Goal: Information Seeking & Learning: Learn about a topic

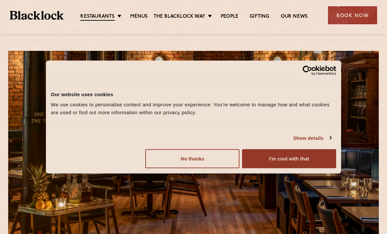
click at [300, 156] on button "I'm cool with that" at bounding box center [289, 158] width 94 height 19
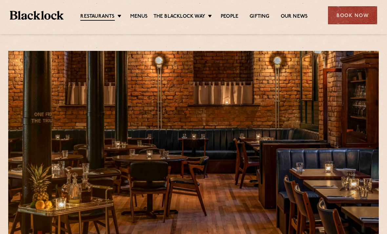
click at [141, 17] on link "Menus" at bounding box center [139, 16] width 18 height 7
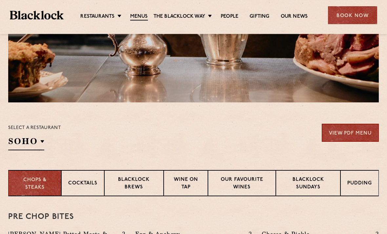
scroll to position [134, 0]
click at [43, 143] on h2 "SOHO" at bounding box center [26, 142] width 36 height 15
click at [0, 0] on p "[GEOGRAPHIC_DATA]" at bounding box center [0, 0] width 0 height 0
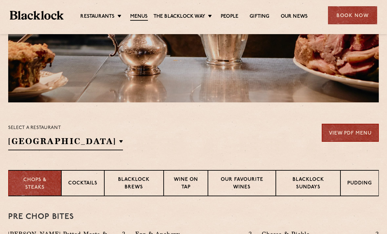
click at [230, 140] on div "Select a restaurant [GEOGRAPHIC_DATA] [GEOGRAPHIC_DATA] [GEOGRAPHIC_DATA] [GEOG…" at bounding box center [193, 137] width 371 height 27
click at [313, 182] on p "Blacklock Sundays" at bounding box center [308, 183] width 51 height 15
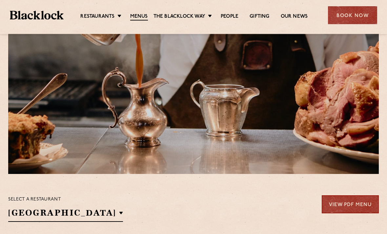
scroll to position [59, 0]
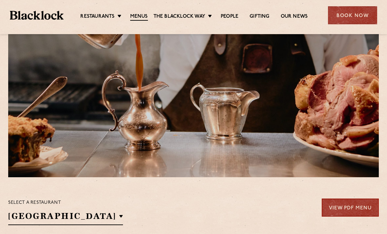
click at [137, 17] on link "Menus" at bounding box center [139, 16] width 18 height 7
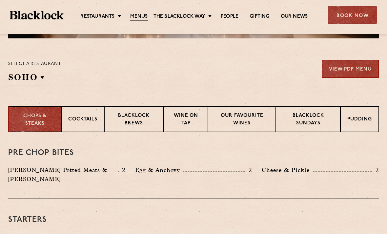
scroll to position [198, 0]
click at [361, 122] on p "Pudding" at bounding box center [359, 120] width 25 height 8
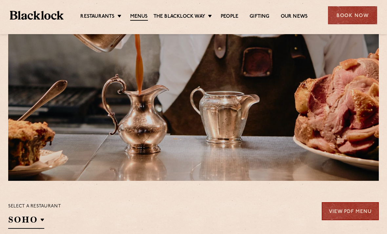
scroll to position [0, 0]
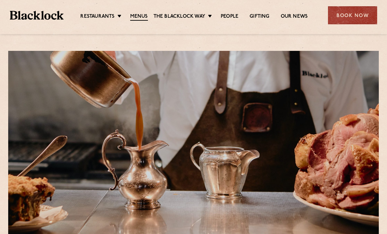
click at [132, 18] on link "Menus" at bounding box center [139, 16] width 18 height 7
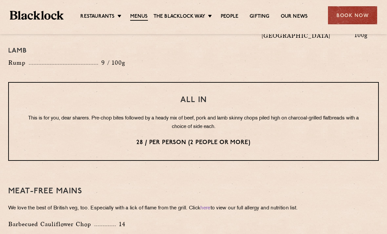
scroll to position [792, 0]
